Goal: Navigation & Orientation: Find specific page/section

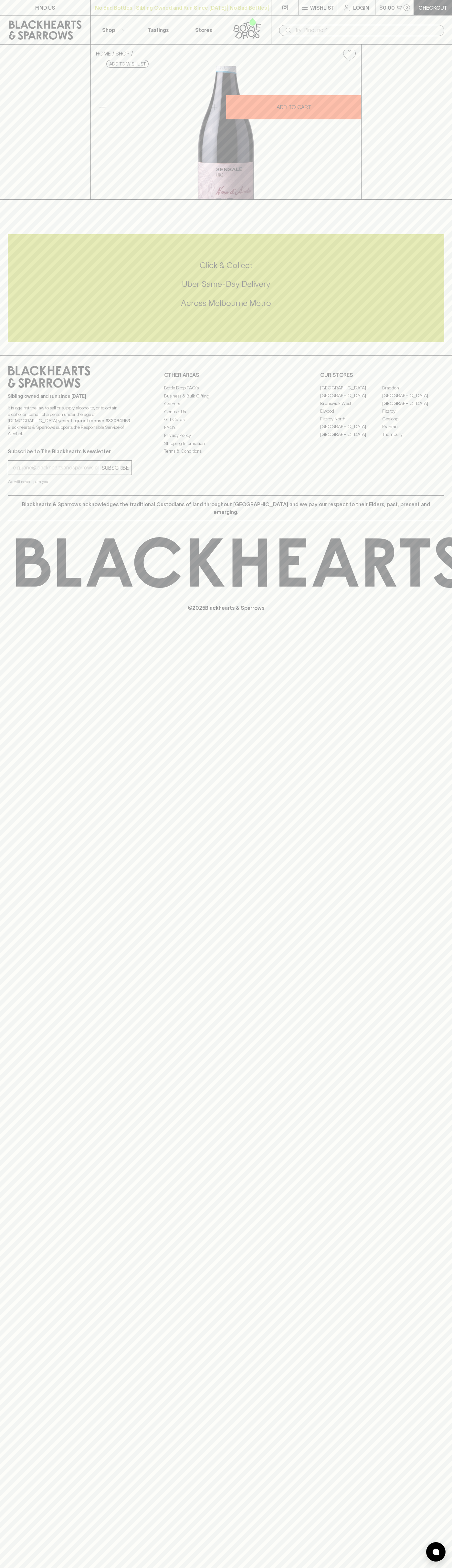
click at [439, 1181] on div "FIND US | No Bad Bottles | Sibling Owned and Run Since 2006 | No Bad Bottles | …" at bounding box center [226, 784] width 452 height 1568
click at [131, 1567] on html "FIND US | No Bad Bottles | Sibling Owned and Run Since 2006 | No Bad Bottles | …" at bounding box center [226, 784] width 452 height 1568
click at [23, 317] on div "Click & Collect Uber Same-Day Delivery Across Melbourne Metro" at bounding box center [226, 288] width 436 height 57
